Goal: Task Accomplishment & Management: Manage account settings

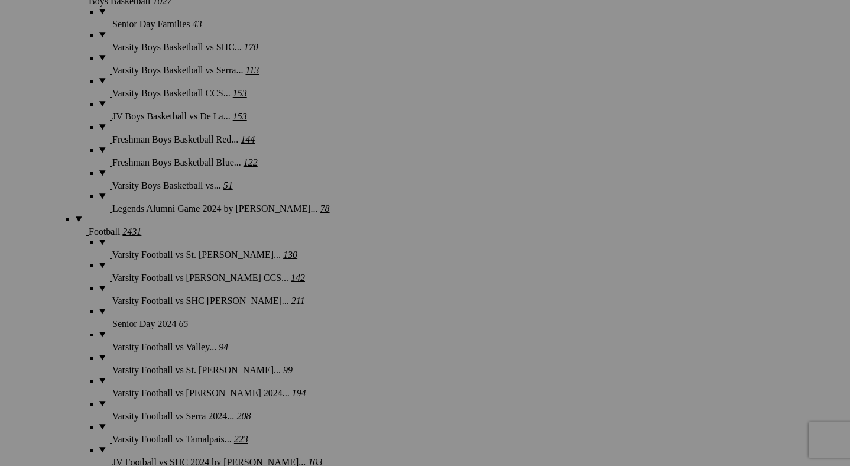
scroll to position [4258, 0]
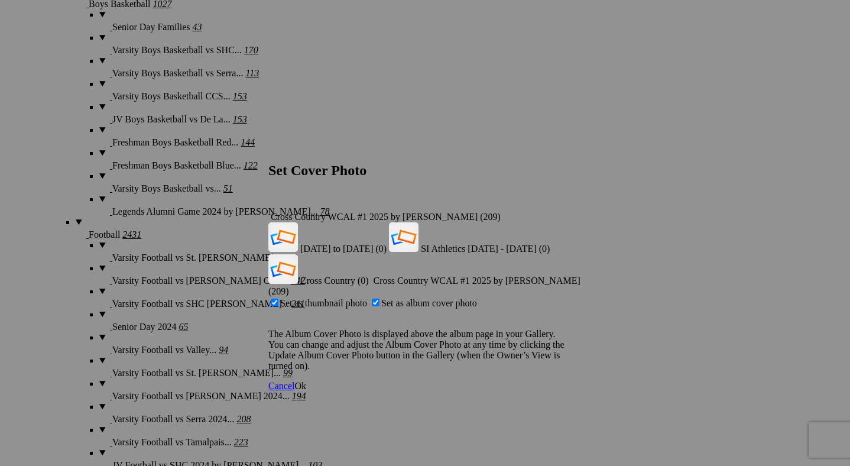
click at [562, 212] on div "Cross Country WCAL #1 2025 by [PERSON_NAME] (209)" at bounding box center [424, 217] width 313 height 11
click at [369, 275] on span "Cross Country (0)" at bounding box center [334, 280] width 69 height 10
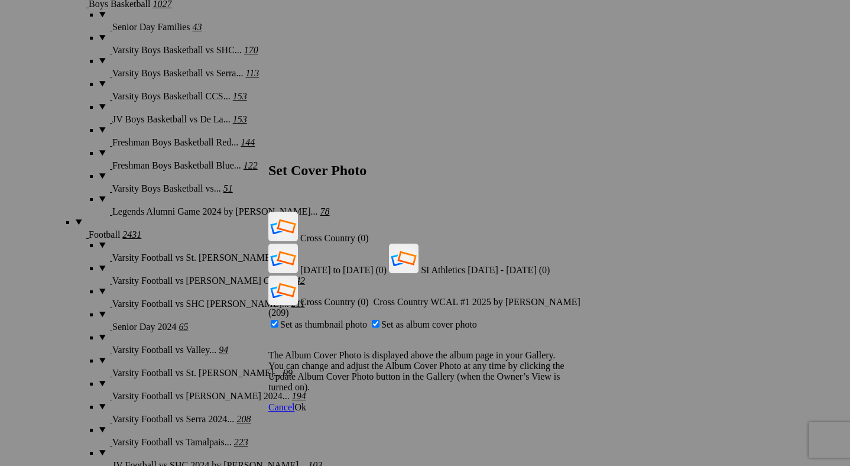
click at [306, 402] on span "Ok" at bounding box center [300, 407] width 12 height 10
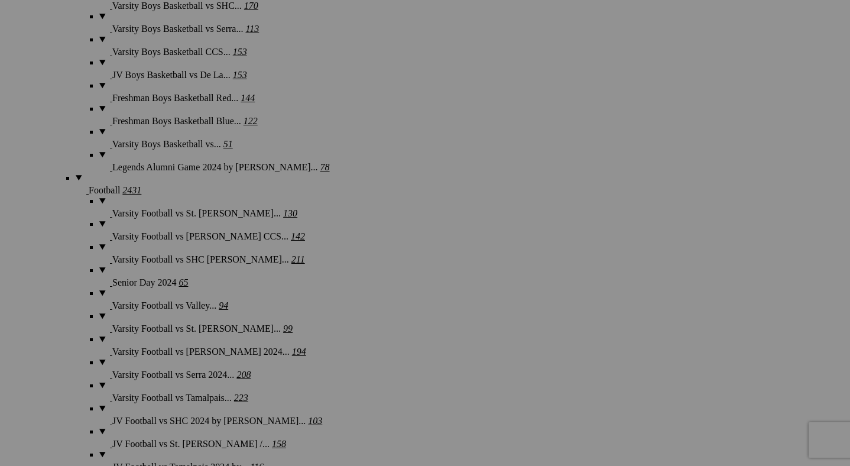
scroll to position [4302, 0]
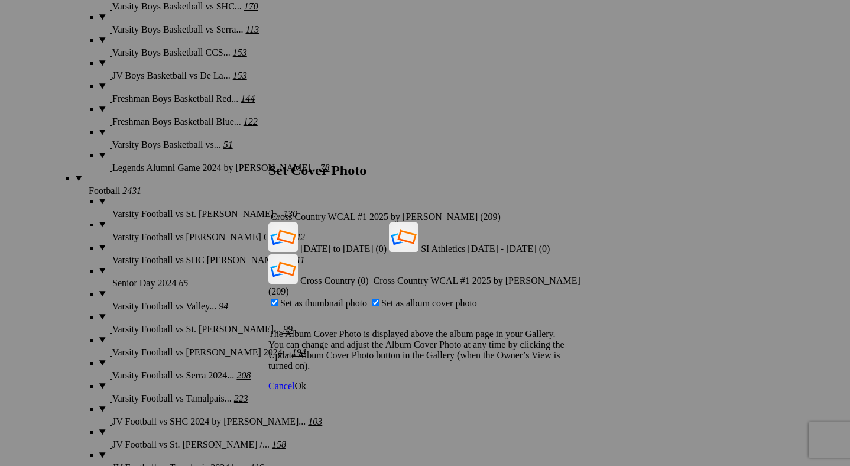
click at [562, 212] on div "Cross Country WCAL #1 2025 by [PERSON_NAME] (209)" at bounding box center [424, 217] width 313 height 11
click at [369, 275] on span "Cross Country (0)" at bounding box center [334, 280] width 69 height 10
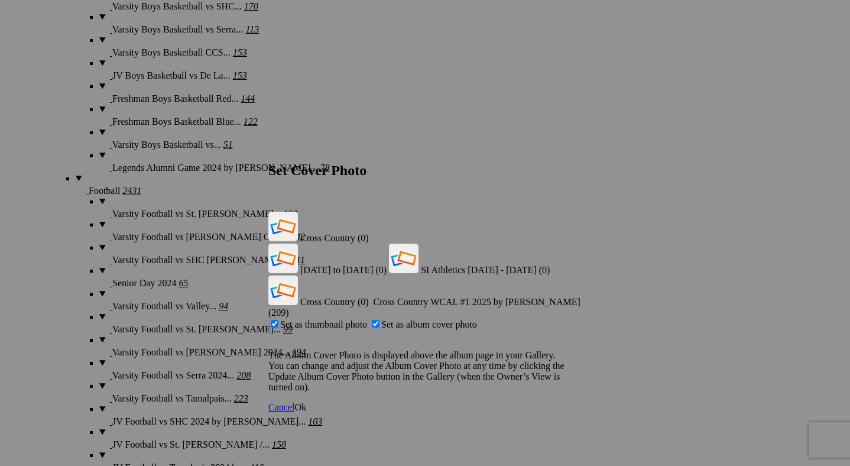
click at [306, 402] on span "Ok" at bounding box center [300, 407] width 12 height 10
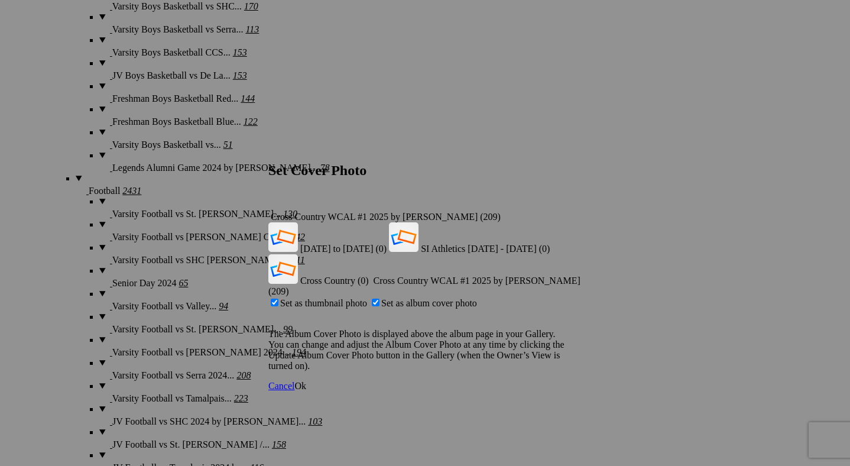
click at [561, 212] on div "Cross Country WCAL #1 2025 by [PERSON_NAME] (209)" at bounding box center [424, 217] width 313 height 11
click at [369, 275] on span "Cross Country (0)" at bounding box center [334, 280] width 69 height 10
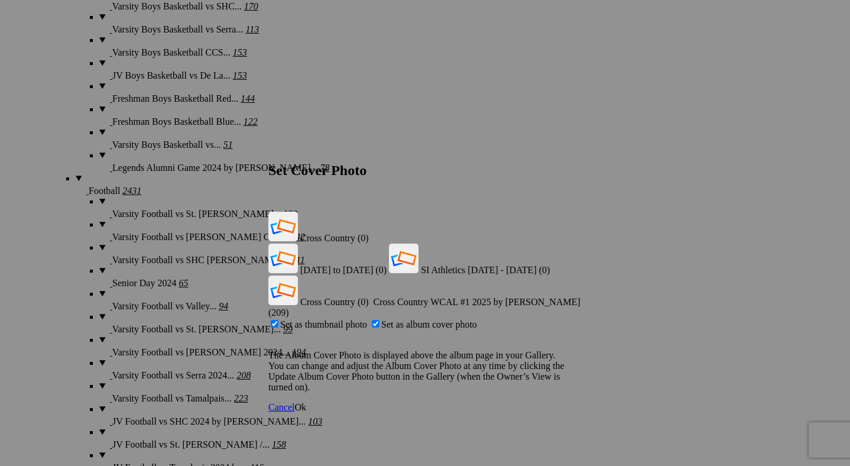
click at [306, 402] on span "Ok" at bounding box center [300, 407] width 12 height 10
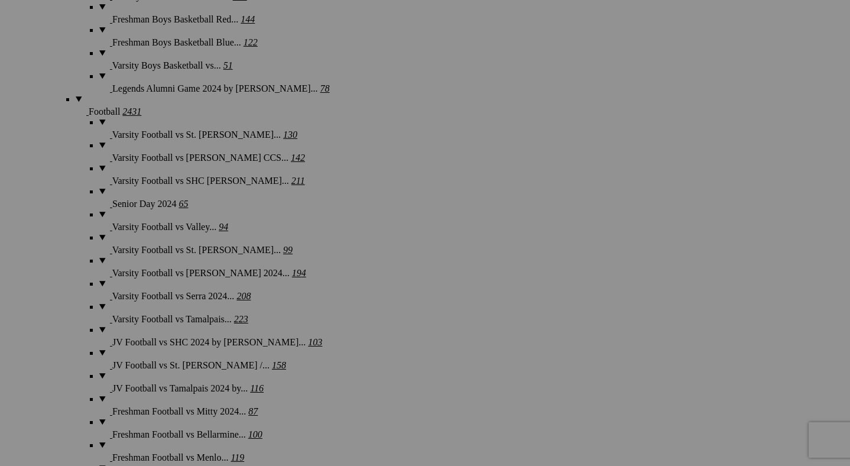
scroll to position [4378, 0]
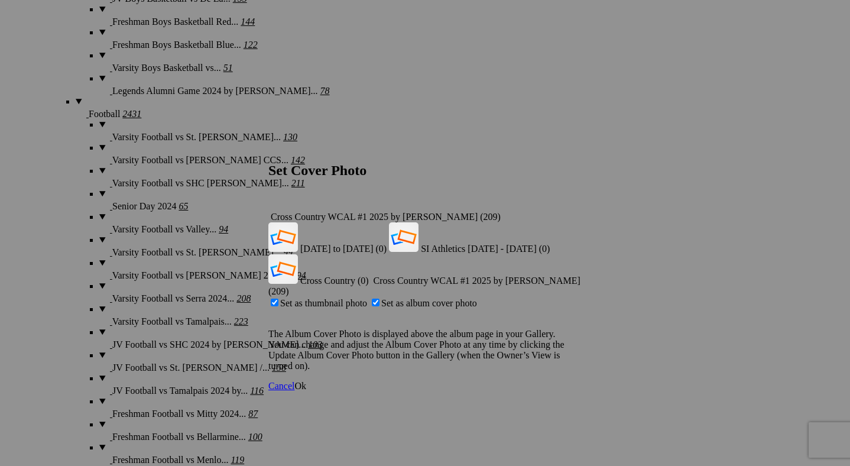
click at [306, 380] on span "Ok" at bounding box center [300, 385] width 12 height 10
